Goal: Use online tool/utility: Utilize a website feature to perform a specific function

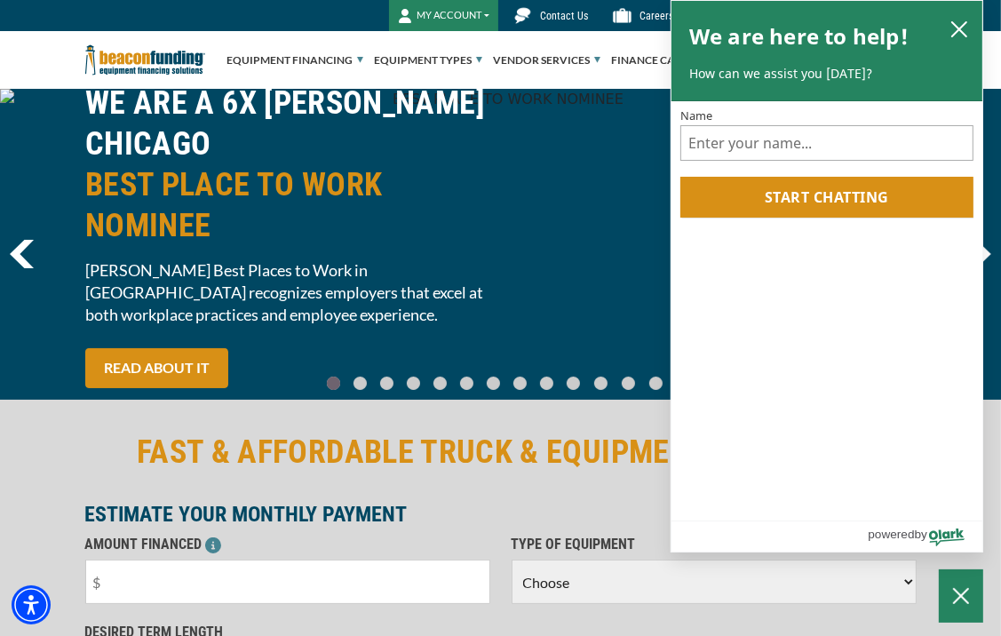
scroll to position [89, 0]
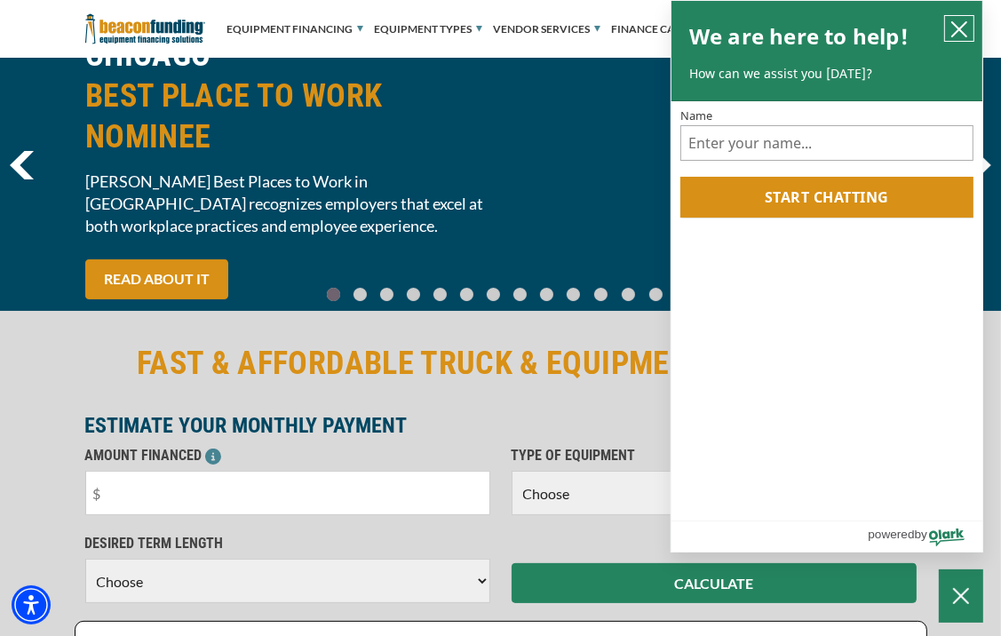
click at [953, 24] on icon "close chatbox" at bounding box center [959, 29] width 14 height 14
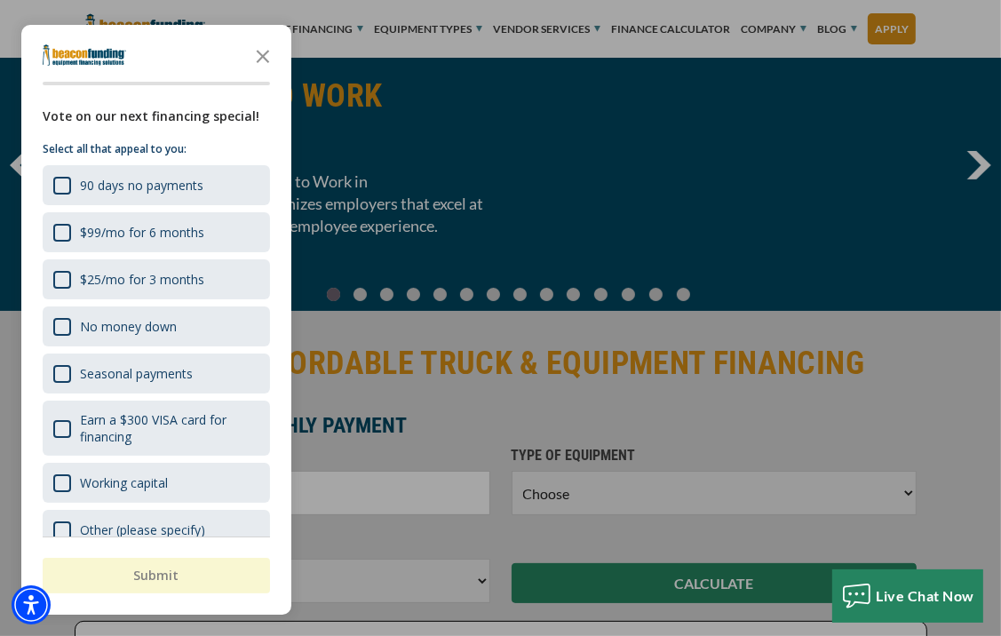
click at [148, 510] on div "Other (please specify)" at bounding box center [156, 530] width 227 height 40
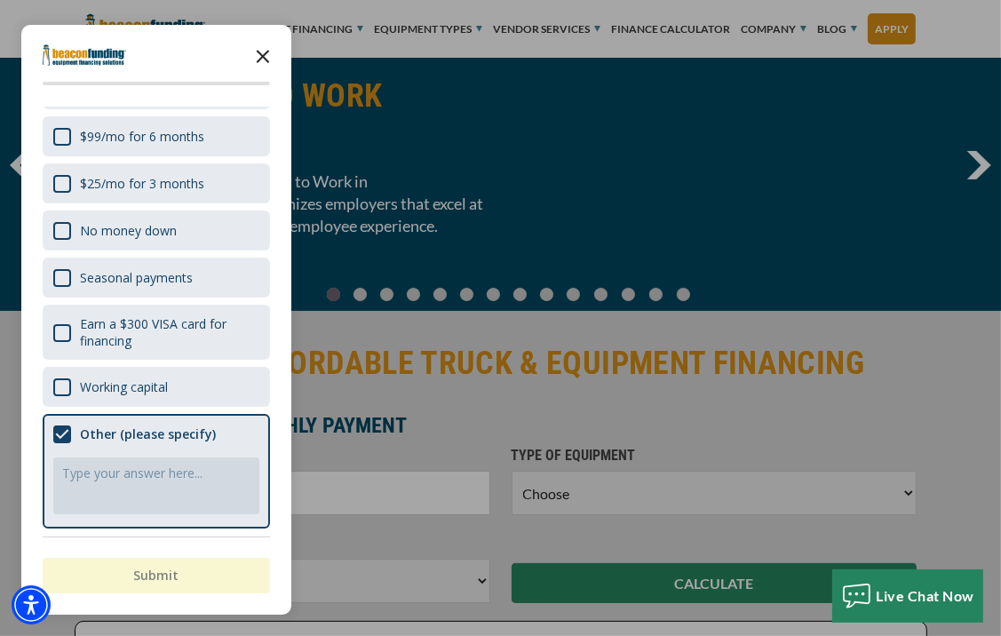
click at [267, 46] on icon "Close the survey" at bounding box center [263, 55] width 36 height 36
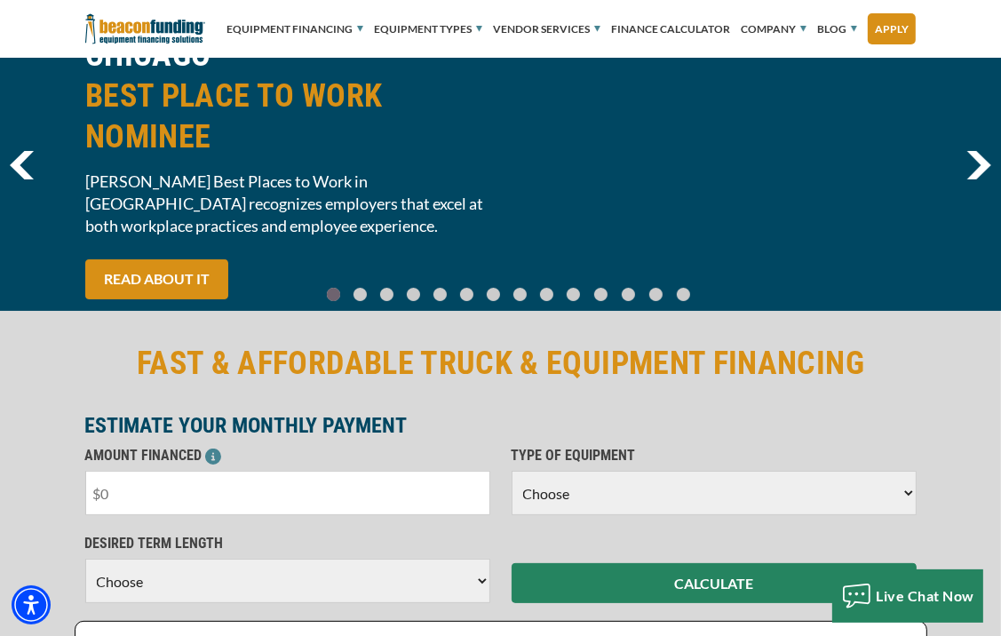
drag, startPoint x: 134, startPoint y: 497, endPoint x: 23, endPoint y: 527, distance: 115.0
click at [23, 527] on div "FAST & AFFORDABLE TRUCK & EQUIPMENT FINANCING ESTIMATE YOUR MONTHLY PAYMENT AMO…" at bounding box center [500, 563] width 1001 height 513
type input "$14,000"
click at [560, 501] on select "Choose Backhoe Boom/Bucket Truck Chipper Commercial Mower Crane DTG/DTF Printin…" at bounding box center [713, 493] width 405 height 44
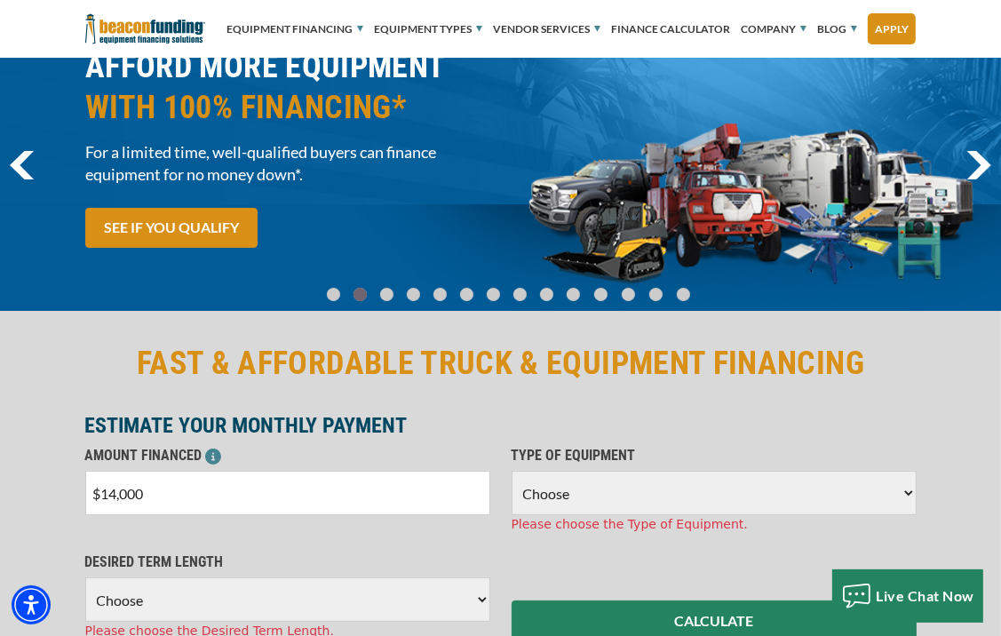
select select "10"
click at [511, 471] on select "Choose Backhoe Boom/Bucket Truck Chipper Commercial Mower Crane DTG/DTF Printin…" at bounding box center [713, 493] width 405 height 44
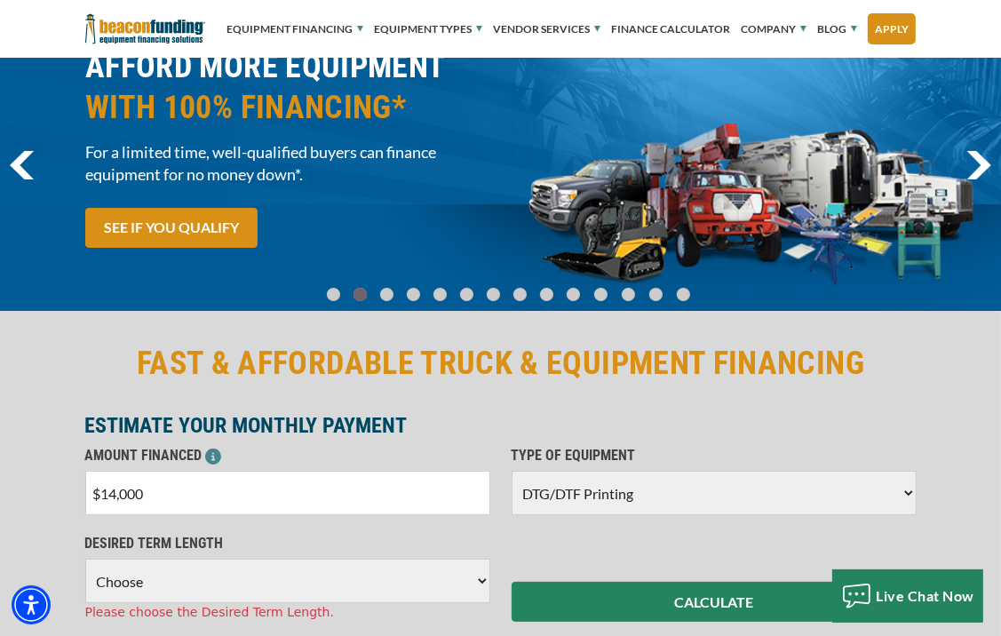
click at [208, 584] on select "Choose 36 Months 48 Months 60 Months" at bounding box center [287, 581] width 405 height 44
select select "36"
click at [85, 559] on select "Choose 36 Months 48 Months 60 Months" at bounding box center [287, 581] width 405 height 44
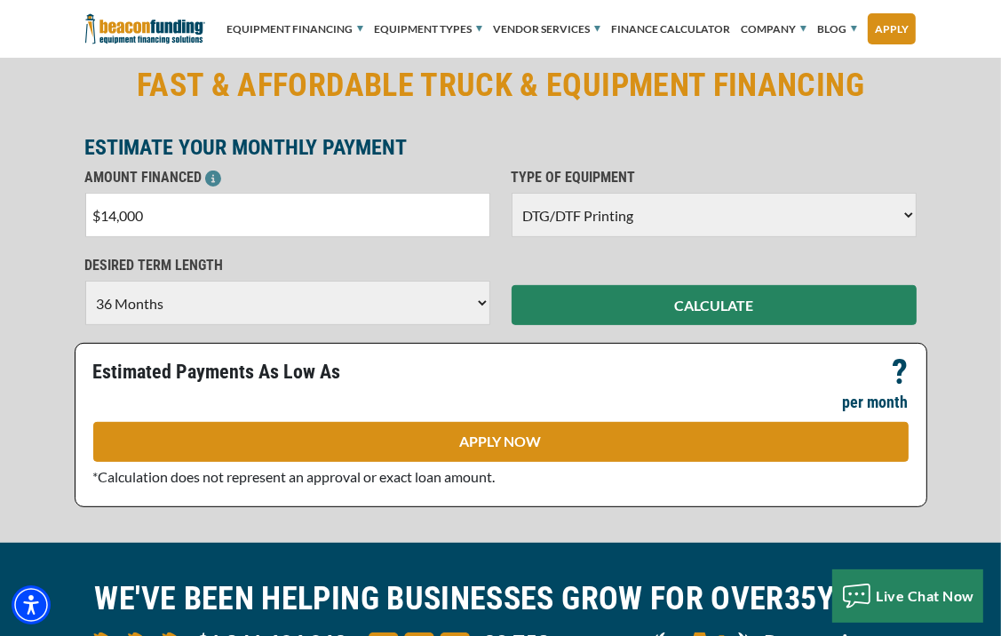
scroll to position [355, 0]
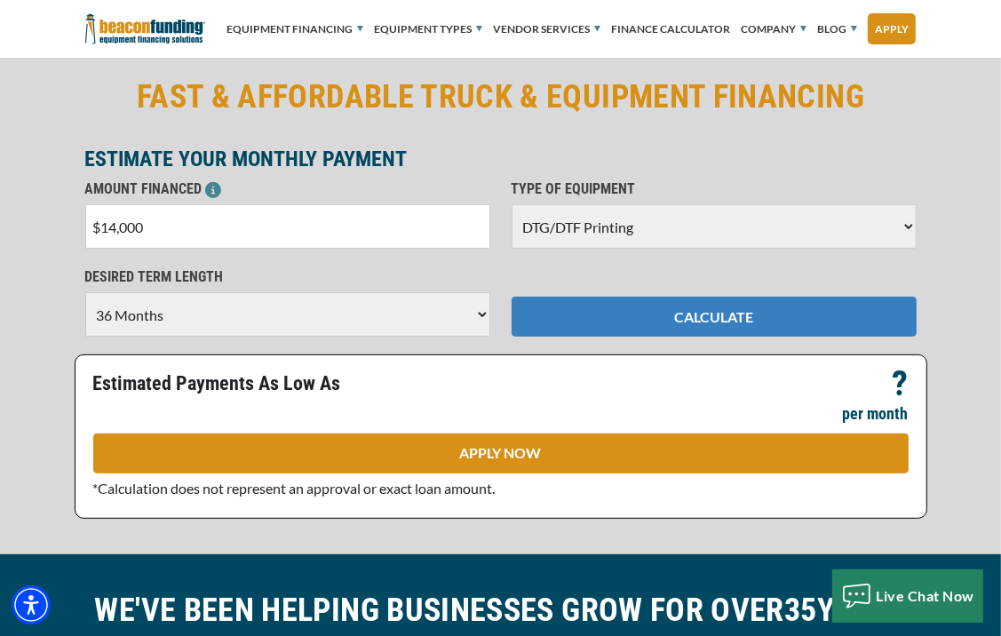
click at [677, 316] on button "CALCULATE" at bounding box center [713, 317] width 405 height 40
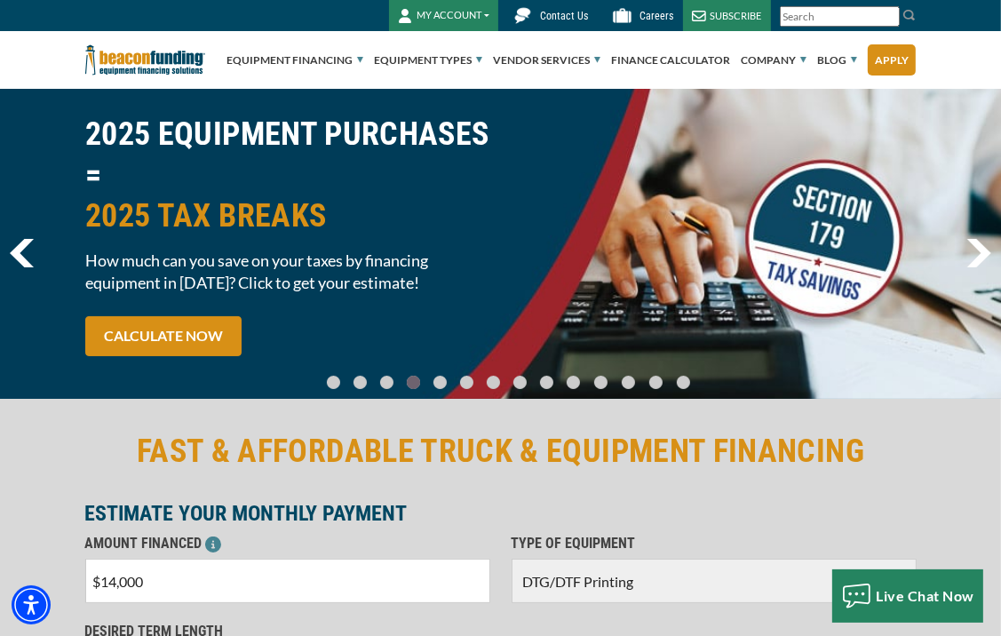
scroll to position [0, 0]
